Goal: Transaction & Acquisition: Purchase product/service

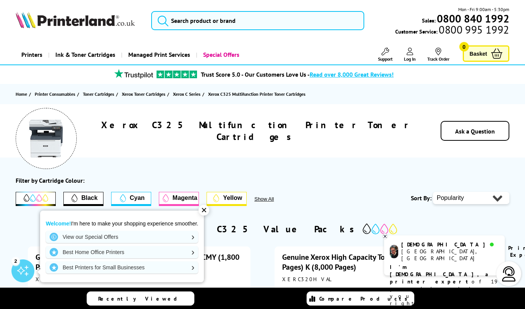
click at [207, 211] on div "✕" at bounding box center [203, 210] width 11 height 11
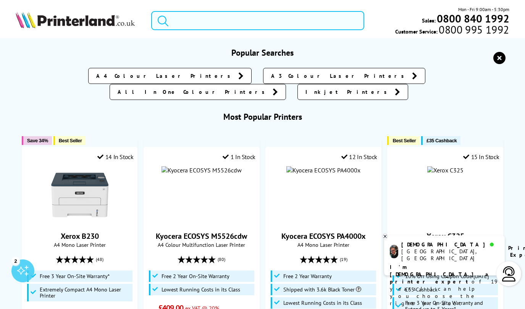
click at [228, 21] on input "search" at bounding box center [257, 20] width 213 height 19
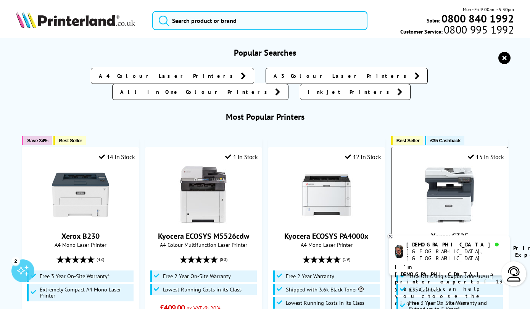
click at [432, 183] on img at bounding box center [449, 194] width 57 height 57
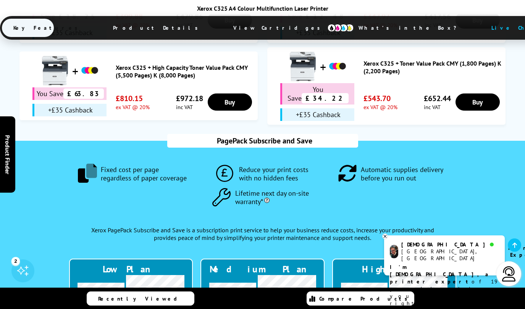
scroll to position [715, 0]
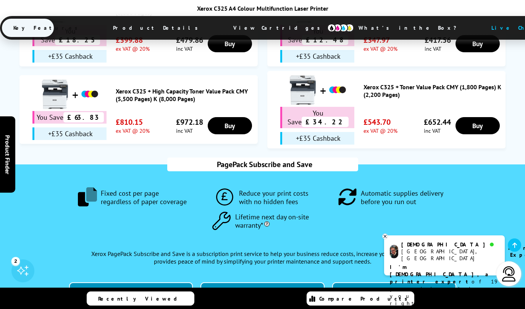
click at [384, 235] on icon at bounding box center [384, 237] width 5 height 6
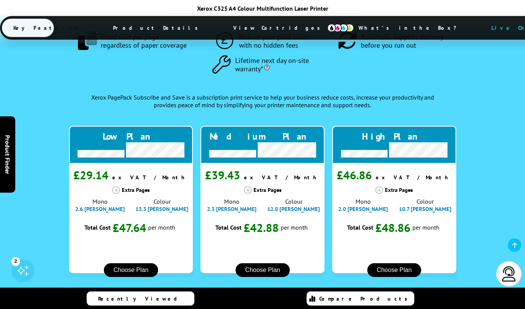
scroll to position [938, 0]
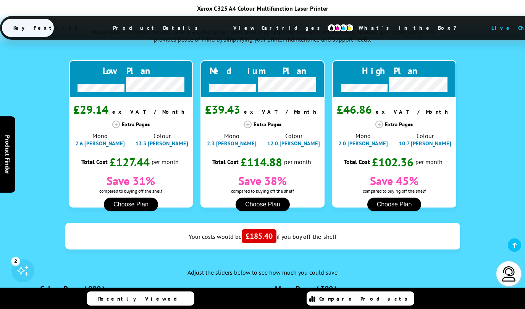
drag, startPoint x: 50, startPoint y: 164, endPoint x: 63, endPoint y: 161, distance: 13.6
type input "900"
click at [63, 298] on input "range" at bounding box center [144, 299] width 206 height 3
type input "200"
click at [284, 298] on input "range" at bounding box center [379, 299] width 206 height 3
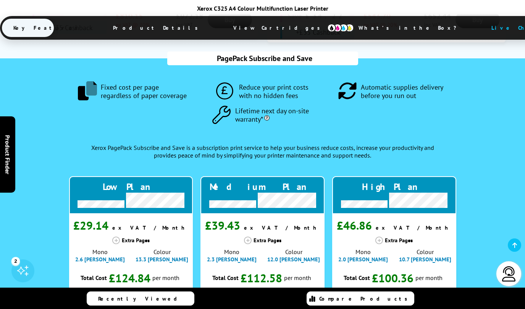
scroll to position [820, 0]
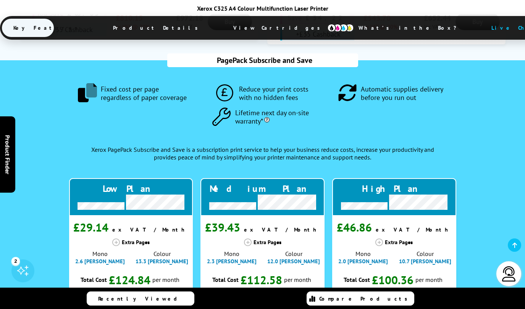
click at [378, 239] on icon at bounding box center [379, 243] width 8 height 8
click at [391, 239] on div "Extra Pages" at bounding box center [394, 243] width 124 height 8
click at [379, 239] on icon at bounding box center [379, 243] width 8 height 8
click at [395, 239] on div "Extra Pages" at bounding box center [394, 243] width 124 height 8
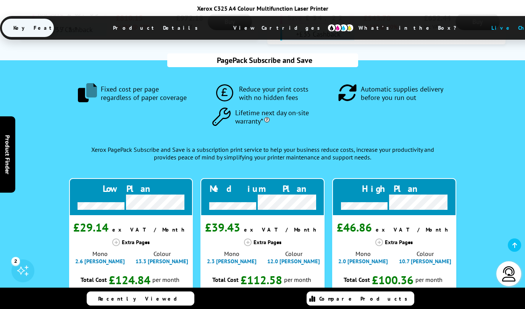
click at [460, 108] on div ".fa-secondary { opacity: .4 } Fixed cost per page regardless of paper coverage …" at bounding box center [263, 294] width 494 height 468
click at [259, 239] on div "Extra Pages" at bounding box center [262, 243] width 124 height 8
drag, startPoint x: 237, startPoint y: 106, endPoint x: 254, endPoint y: 102, distance: 17.3
click at [237, 239] on div "Extra Pages" at bounding box center [262, 243] width 124 height 8
click at [254, 239] on div "Extra Pages" at bounding box center [262, 243] width 124 height 8
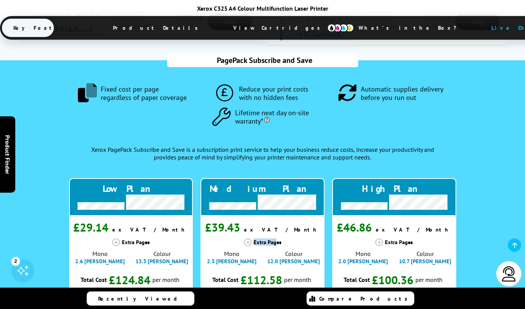
drag, startPoint x: 245, startPoint y: 102, endPoint x: 278, endPoint y: 103, distance: 32.8
click at [278, 239] on div "Extra Pages" at bounding box center [262, 243] width 124 height 8
drag, startPoint x: 340, startPoint y: 103, endPoint x: 355, endPoint y: 103, distance: 14.9
click at [341, 239] on div "Extra Pages" at bounding box center [394, 243] width 124 height 8
click at [387, 239] on div "Extra Pages" at bounding box center [394, 243] width 124 height 8
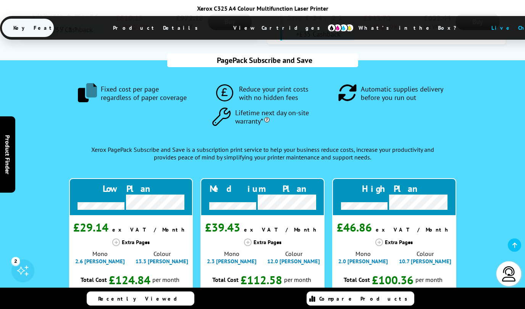
click at [379, 239] on icon at bounding box center [379, 243] width 8 height 8
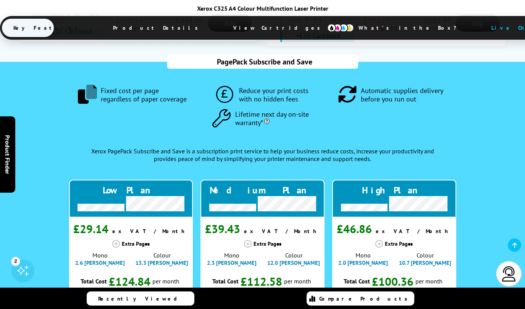
scroll to position [794, 0]
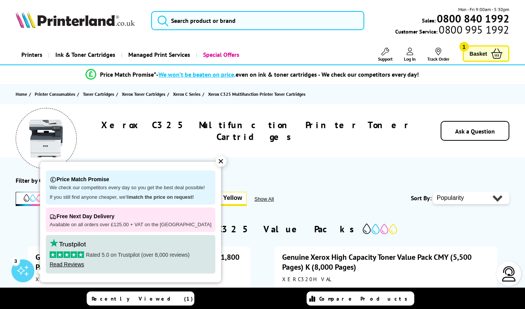
click at [216, 163] on div "✕" at bounding box center [221, 161] width 11 height 11
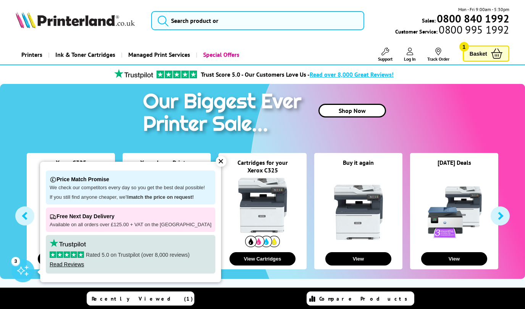
click at [284, 192] on link at bounding box center [262, 205] width 57 height 57
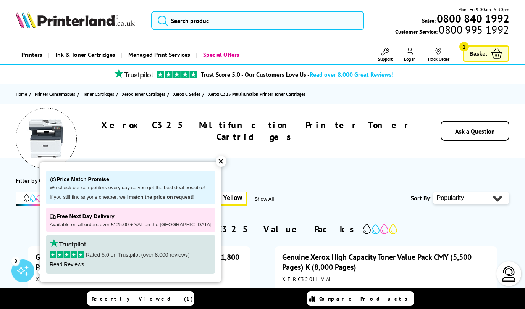
scroll to position [2, 0]
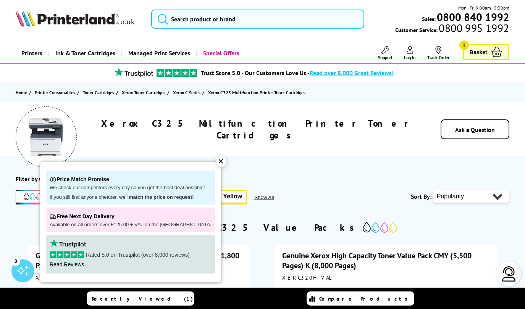
click at [217, 161] on div "✕" at bounding box center [221, 161] width 11 height 11
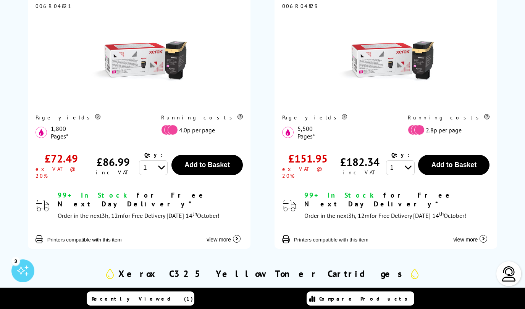
scroll to position [0, 0]
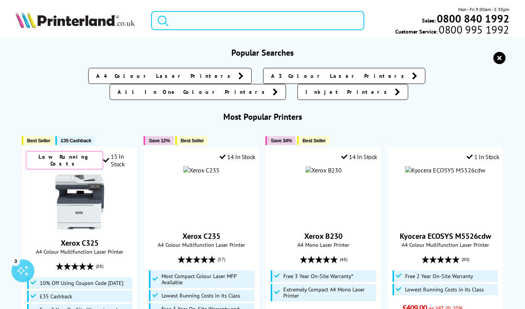
click at [198, 23] on input "search" at bounding box center [257, 20] width 213 height 19
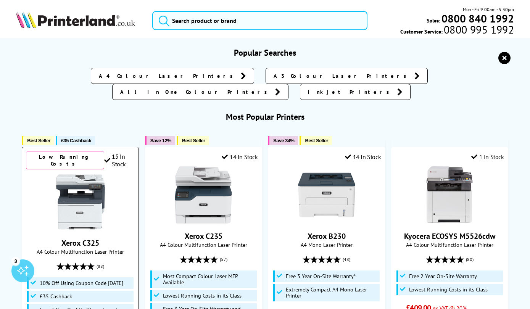
click at [92, 189] on img at bounding box center [80, 201] width 57 height 57
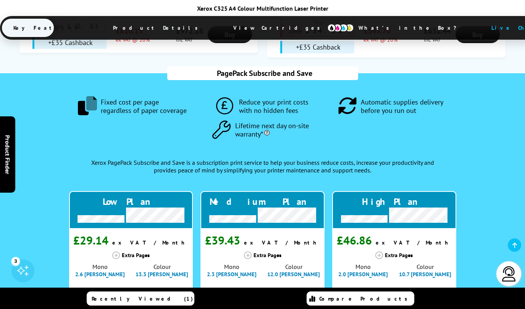
scroll to position [802, 0]
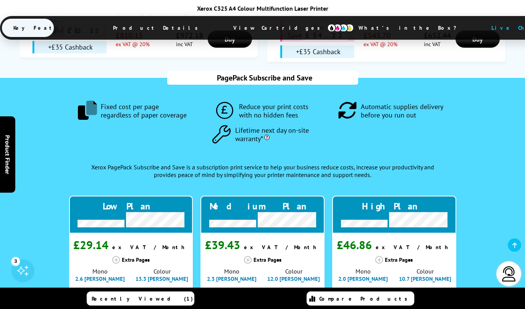
click at [379, 256] on icon at bounding box center [379, 260] width 8 height 8
click at [397, 256] on div "Extra Pages" at bounding box center [394, 260] width 124 height 8
click at [359, 256] on div "Extra Pages" at bounding box center [394, 260] width 124 height 8
click at [241, 256] on div "Extra Pages" at bounding box center [262, 260] width 124 height 8
click at [298, 275] on span "12.0 pence" at bounding box center [293, 278] width 53 height 7
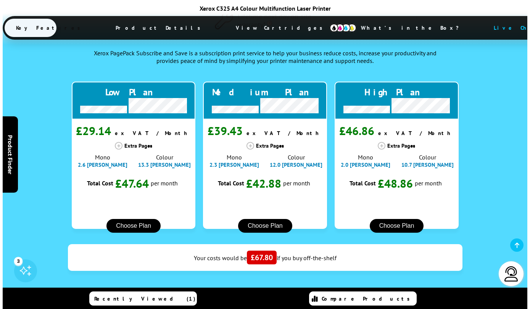
scroll to position [951, 0]
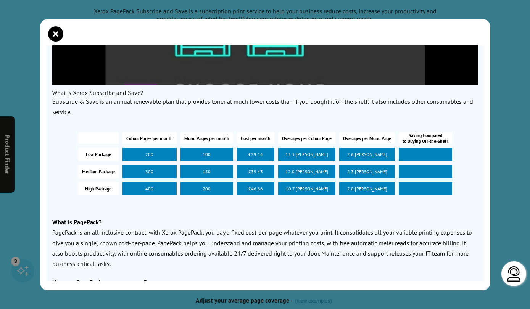
scroll to position [227, 0]
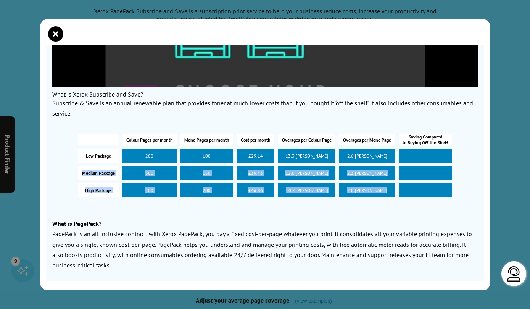
drag, startPoint x: 415, startPoint y: 155, endPoint x: 428, endPoint y: 194, distance: 41.4
click at [428, 194] on div "Colour Pages per month Mono Pages per month Cost per month Overages per Colour …" at bounding box center [265, 165] width 382 height 71
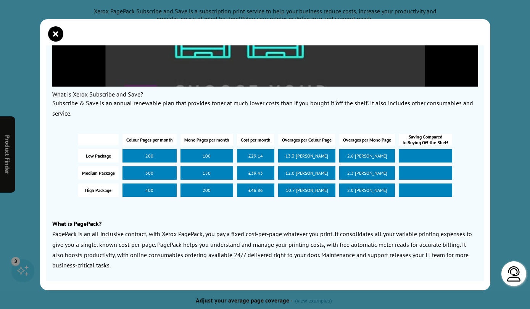
click at [428, 192] on span at bounding box center [425, 190] width 53 height 13
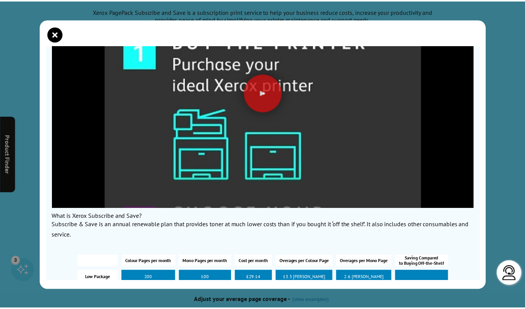
scroll to position [0, 0]
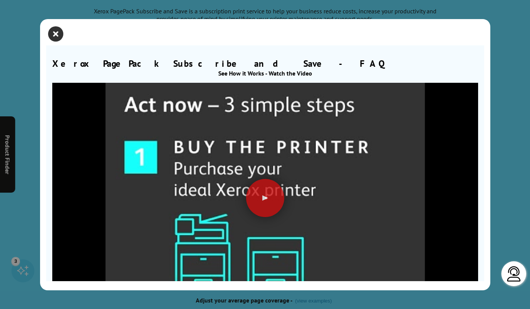
click at [50, 32] on icon "close modal" at bounding box center [55, 33] width 15 height 15
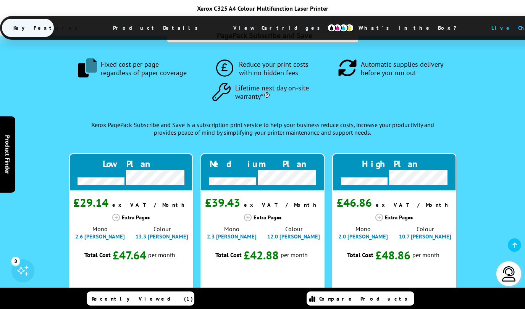
scroll to position [898, 0]
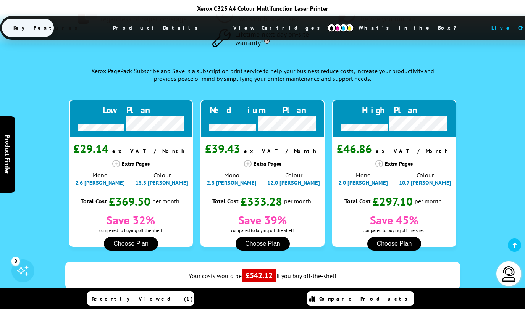
drag, startPoint x: 95, startPoint y: 202, endPoint x: 63, endPoint y: 200, distance: 32.1
type input "900"
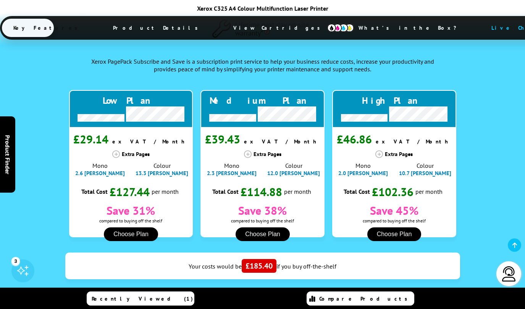
scroll to position [934, 0]
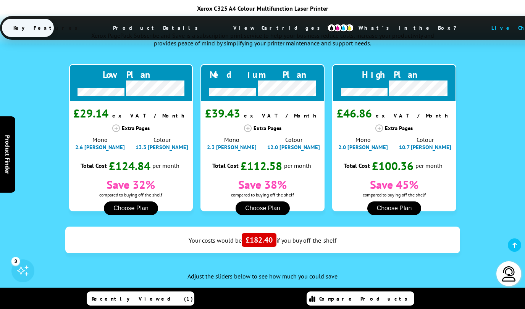
click at [284, 302] on input "range" at bounding box center [379, 303] width 206 height 3
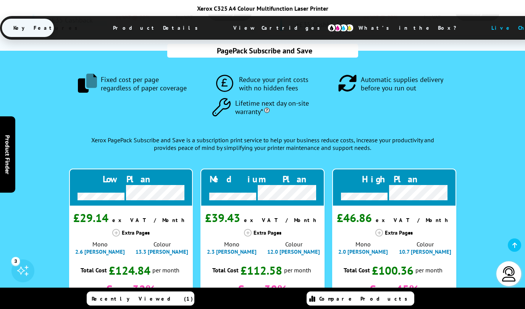
scroll to position [873, 0]
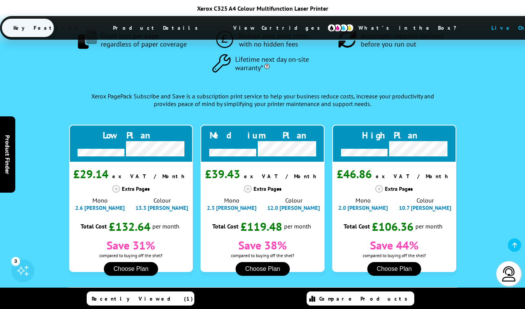
type input "500"
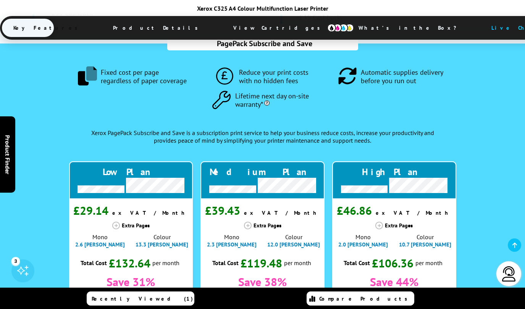
scroll to position [838, 0]
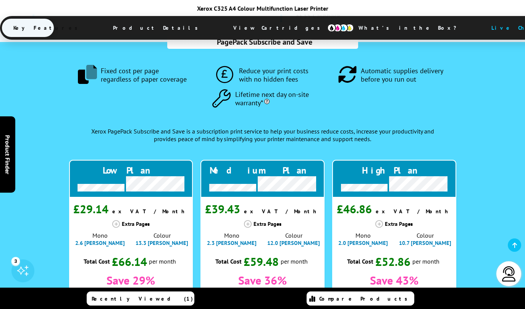
drag, startPoint x: 65, startPoint y: 259, endPoint x: 54, endPoint y: 261, distance: 11.6
type input "400"
click at [329, 226] on div ".fa-secondary { opacity: .4 } Fixed cost per page regardless of paper coverage …" at bounding box center [263, 276] width 494 height 468
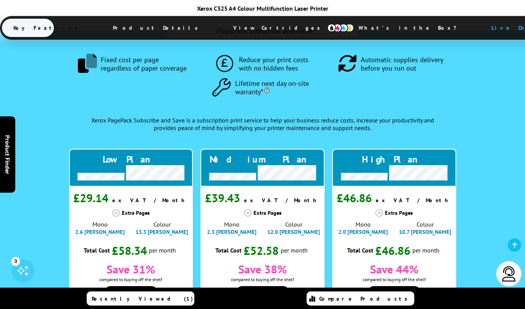
scroll to position [875, 0]
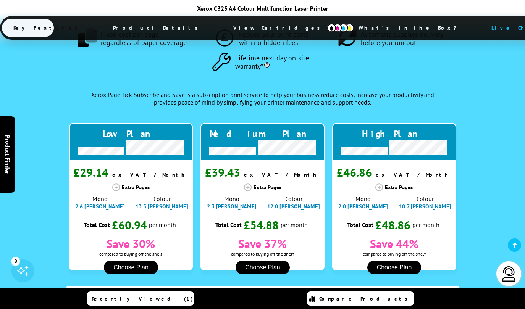
type input "300"
drag, startPoint x: 56, startPoint y: 225, endPoint x: 63, endPoint y: 226, distance: 7.7
type input "900"
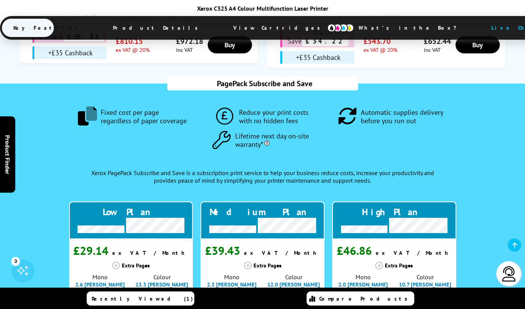
scroll to position [795, 0]
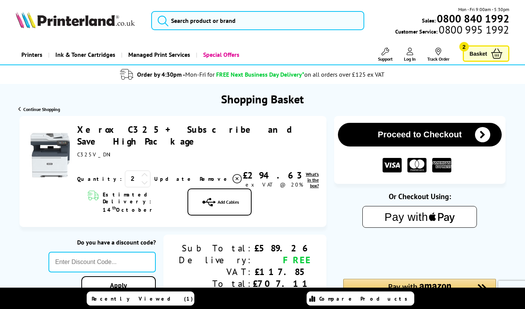
click at [141, 179] on icon at bounding box center [144, 182] width 7 height 7
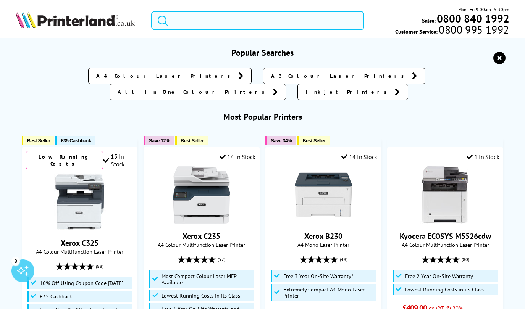
click at [209, 22] on input "search" at bounding box center [257, 20] width 213 height 19
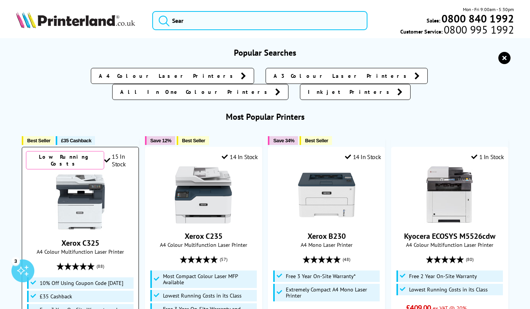
click at [85, 191] on img at bounding box center [80, 201] width 57 height 57
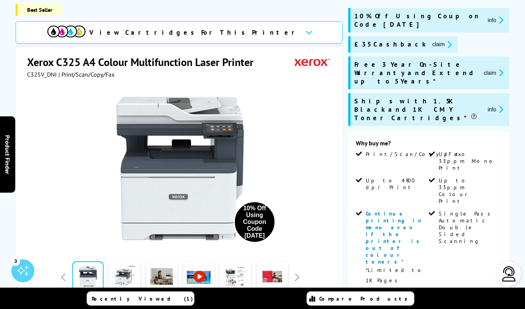
scroll to position [248, 0]
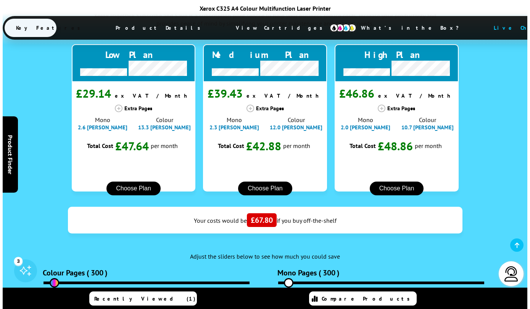
scroll to position [1071, 0]
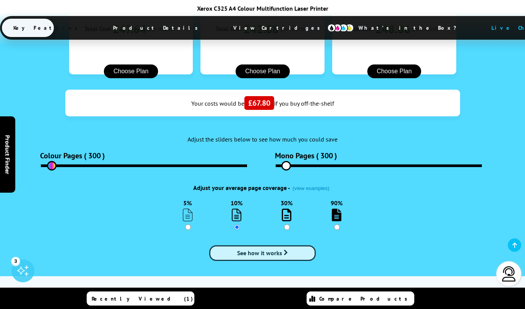
click at [278, 249] on span "See how it works" at bounding box center [259, 253] width 45 height 8
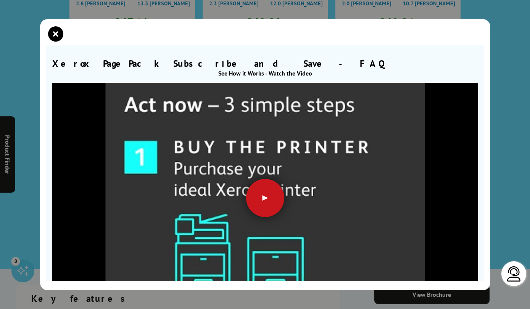
click at [255, 190] on div at bounding box center [265, 198] width 38 height 38
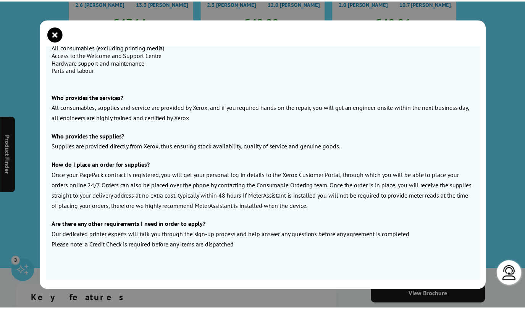
scroll to position [0, 0]
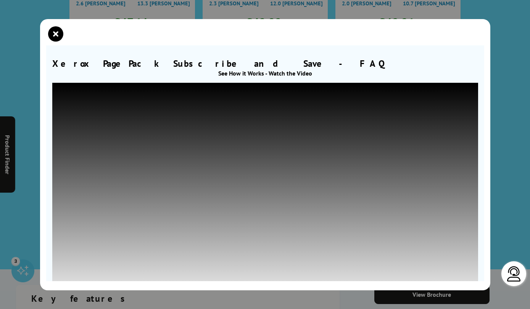
click at [92, 64] on h3 "Xerox PagePack Subscribe and Save - FAQ" at bounding box center [265, 64] width 426 height 12
click at [64, 62] on h3 "Xerox PagePack Subscribe and Save - FAQ" at bounding box center [265, 64] width 426 height 12
copy h3 "Xerox PagePack"
click at [63, 35] on icon "close modal" at bounding box center [55, 33] width 15 height 15
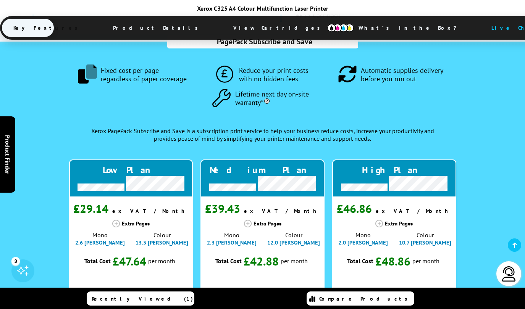
scroll to position [840, 0]
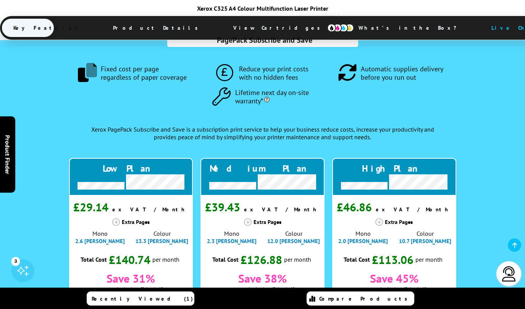
drag, startPoint x: 53, startPoint y: 257, endPoint x: 65, endPoint y: 260, distance: 12.5
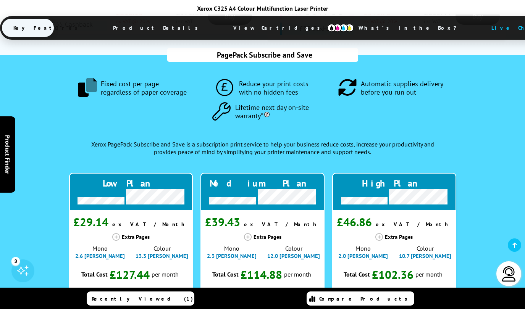
scroll to position [842, 0]
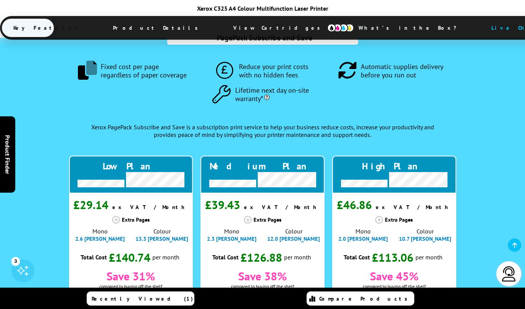
type input "900"
type input "200"
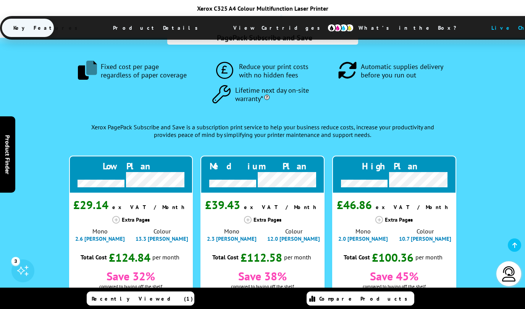
click at [496, 154] on div ".fa-secondary { opacity: .4 } Fixed cost per page regardless of paper coverage …" at bounding box center [263, 272] width 494 height 468
click at [395, 293] on button "Choose Plan" at bounding box center [394, 300] width 54 height 14
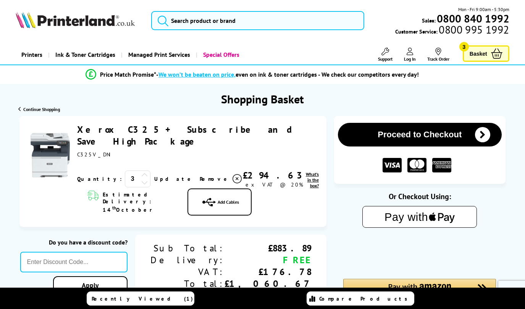
click at [141, 179] on icon at bounding box center [144, 182] width 7 height 7
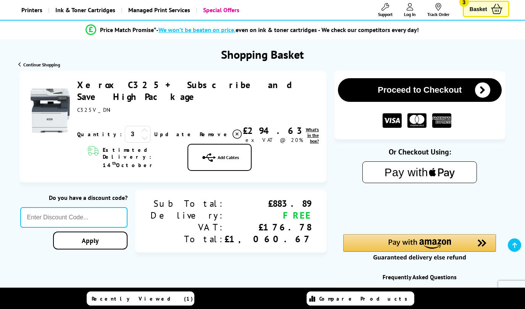
scroll to position [64, 0]
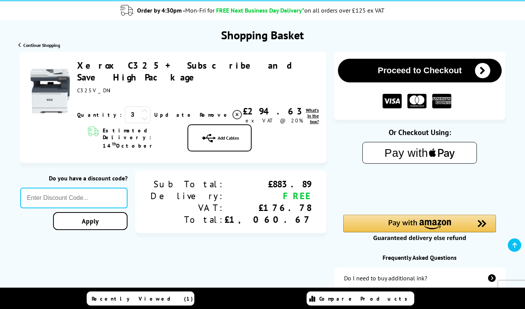
click at [141, 115] on icon at bounding box center [144, 118] width 7 height 7
click at [232, 110] on icon at bounding box center [236, 114] width 9 height 9
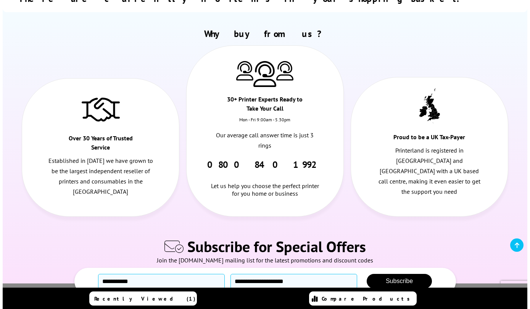
scroll to position [0, 0]
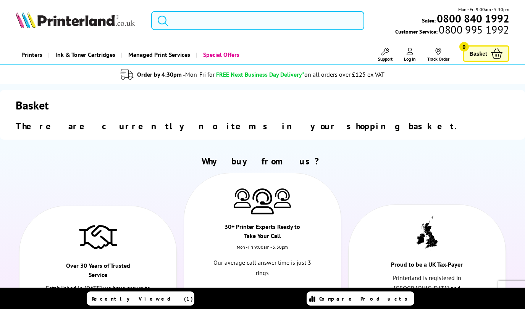
click at [221, 18] on input "search" at bounding box center [257, 20] width 213 height 19
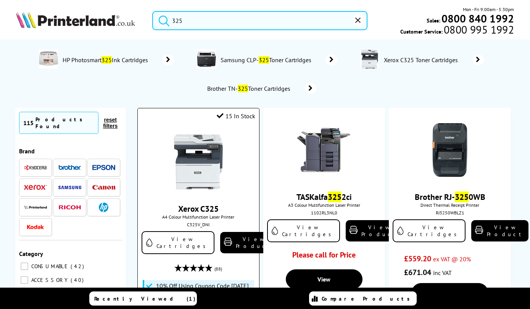
type input "325"
click at [206, 163] on img at bounding box center [198, 161] width 57 height 57
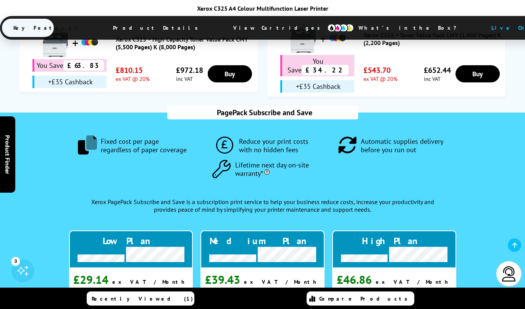
scroll to position [846, 0]
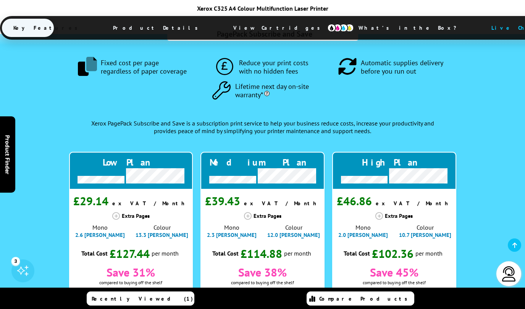
type input "900"
type input "200"
click at [398, 289] on button "Choose Plan" at bounding box center [394, 296] width 54 height 14
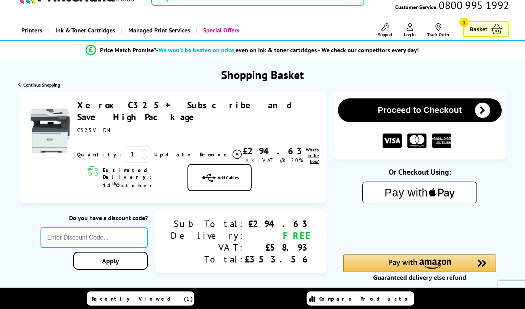
scroll to position [68, 0]
